Goal: Information Seeking & Learning: Learn about a topic

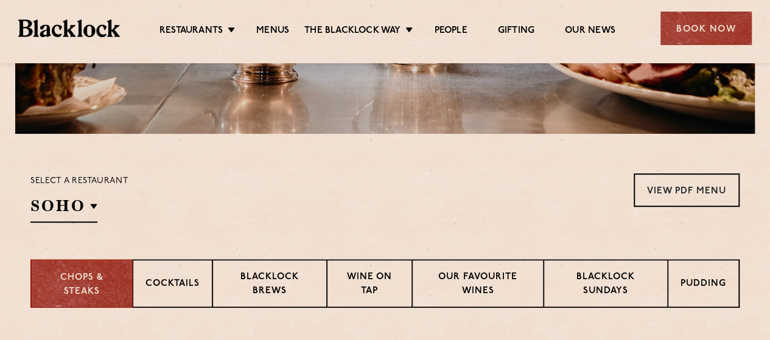
scroll to position [365, 0]
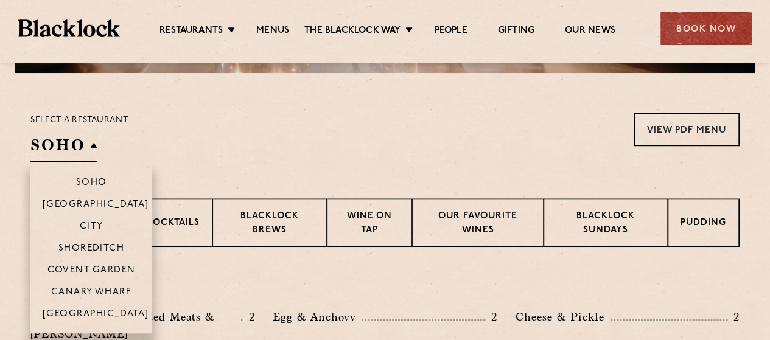
click at [85, 149] on h2 "SOHO" at bounding box center [63, 148] width 67 height 27
click at [98, 309] on p "[GEOGRAPHIC_DATA]" at bounding box center [96, 315] width 107 height 12
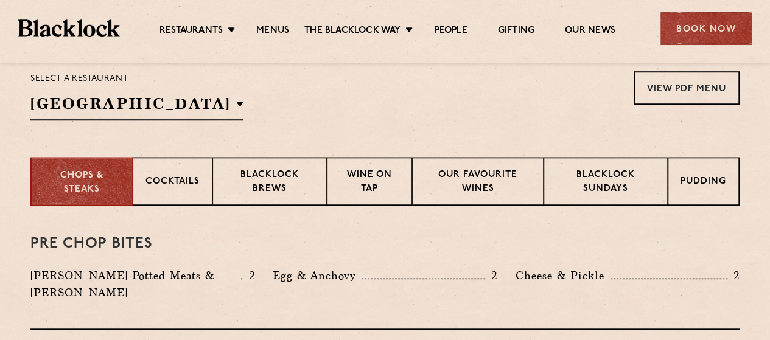
scroll to position [426, 0]
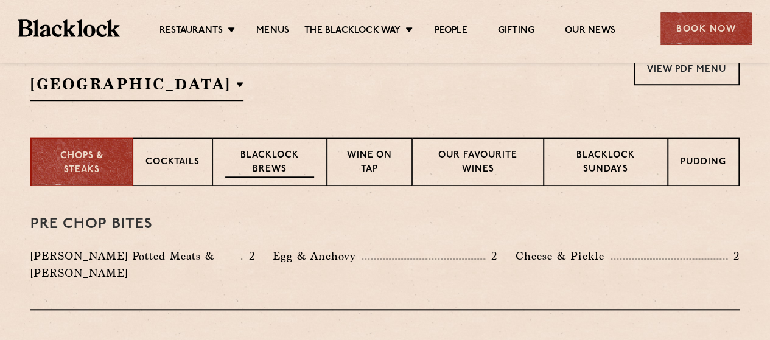
click at [272, 164] on p "Blacklock Brews" at bounding box center [269, 163] width 89 height 29
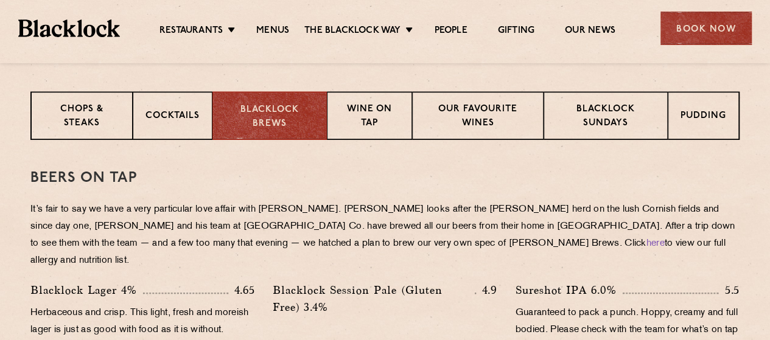
scroll to position [474, 0]
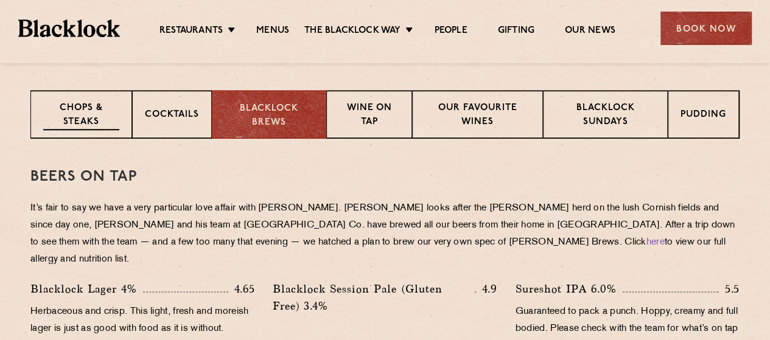
click at [77, 107] on p "Chops & Steaks" at bounding box center [81, 116] width 76 height 29
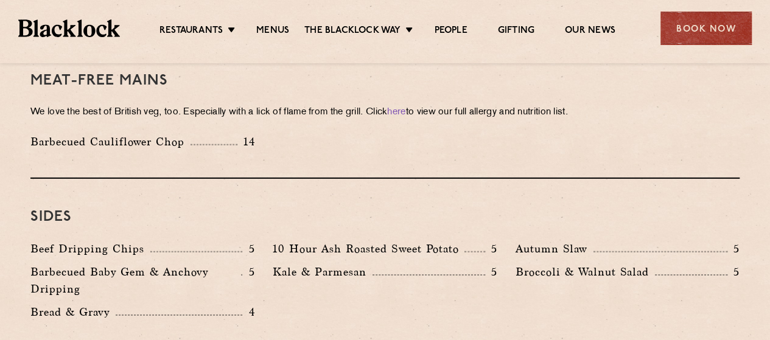
scroll to position [1577, 0]
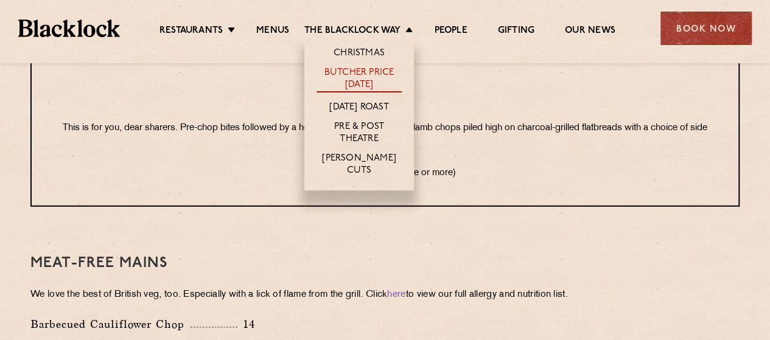
click at [372, 81] on link "Butcher Price [DATE]" at bounding box center [359, 80] width 85 height 26
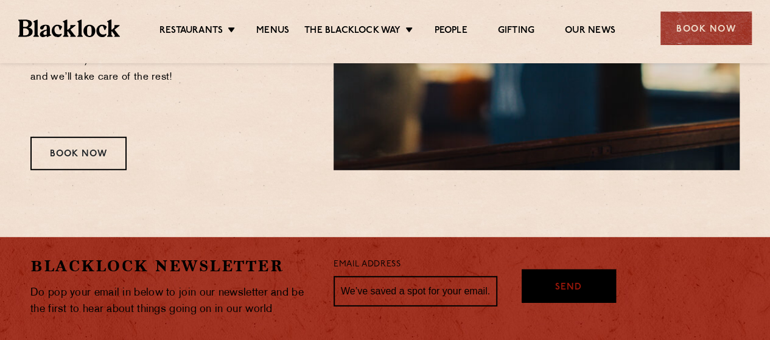
scroll to position [1766, 0]
